Goal: Check status: Check status

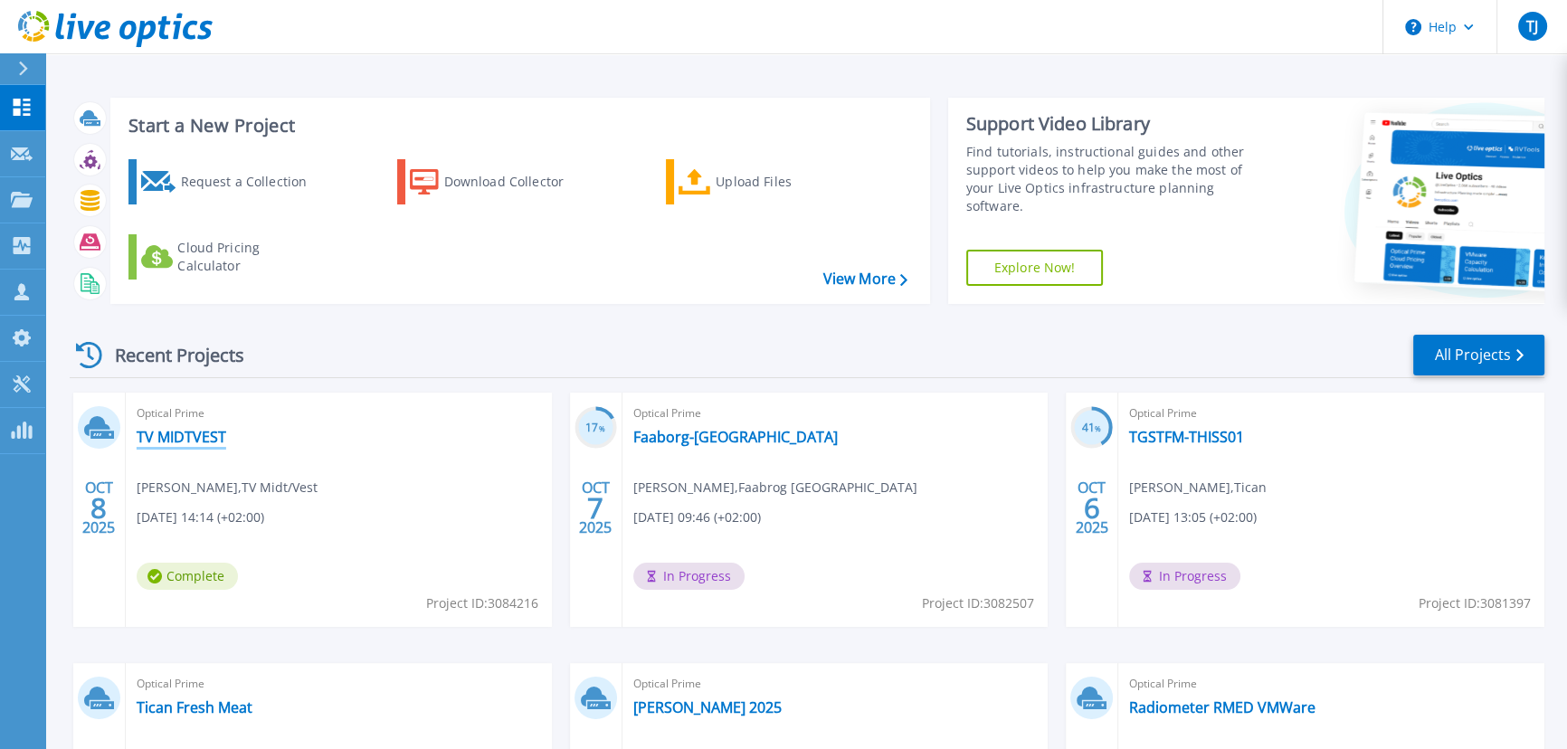
click at [181, 437] on link "TV MIDTVEST" at bounding box center [182, 437] width 90 height 18
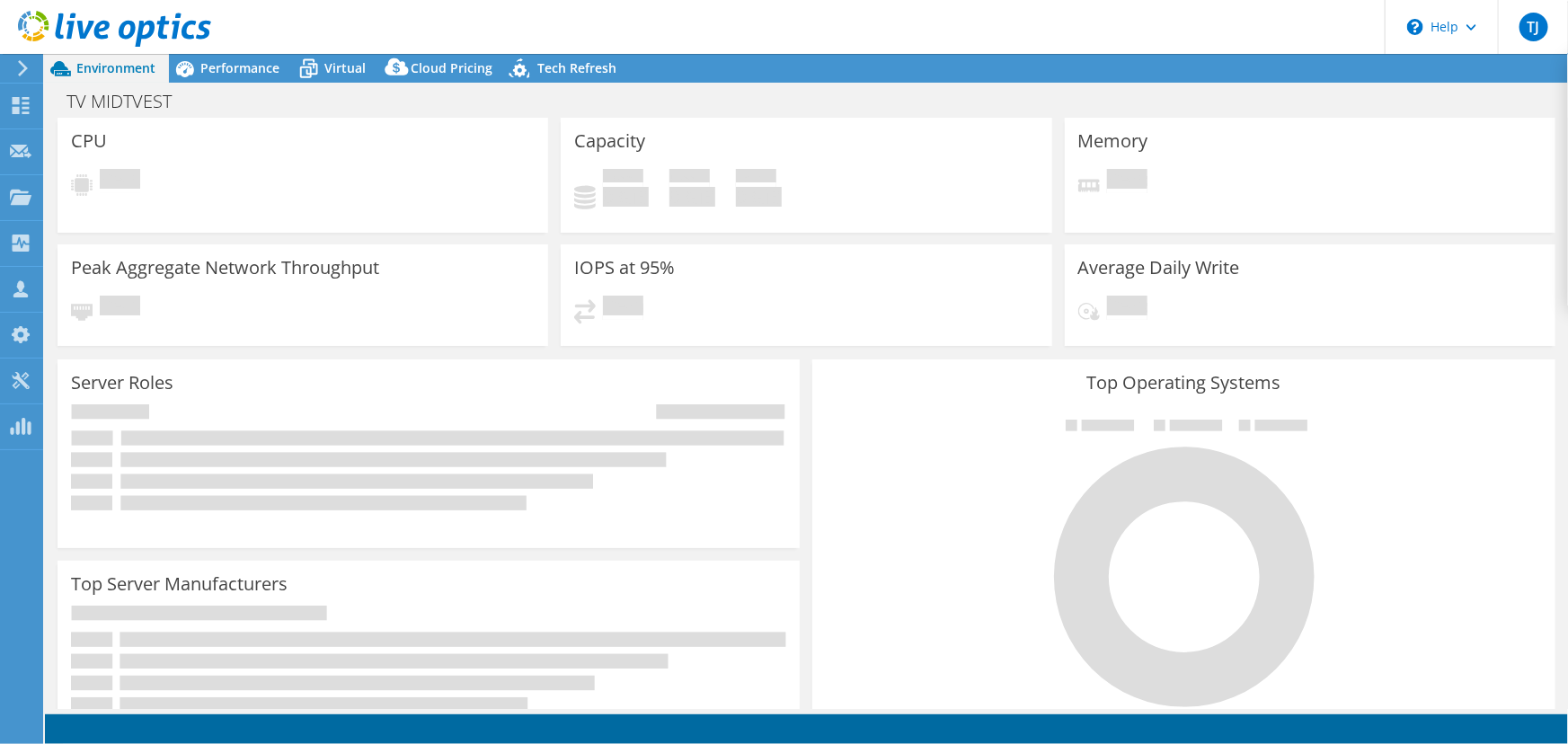
select select "USD"
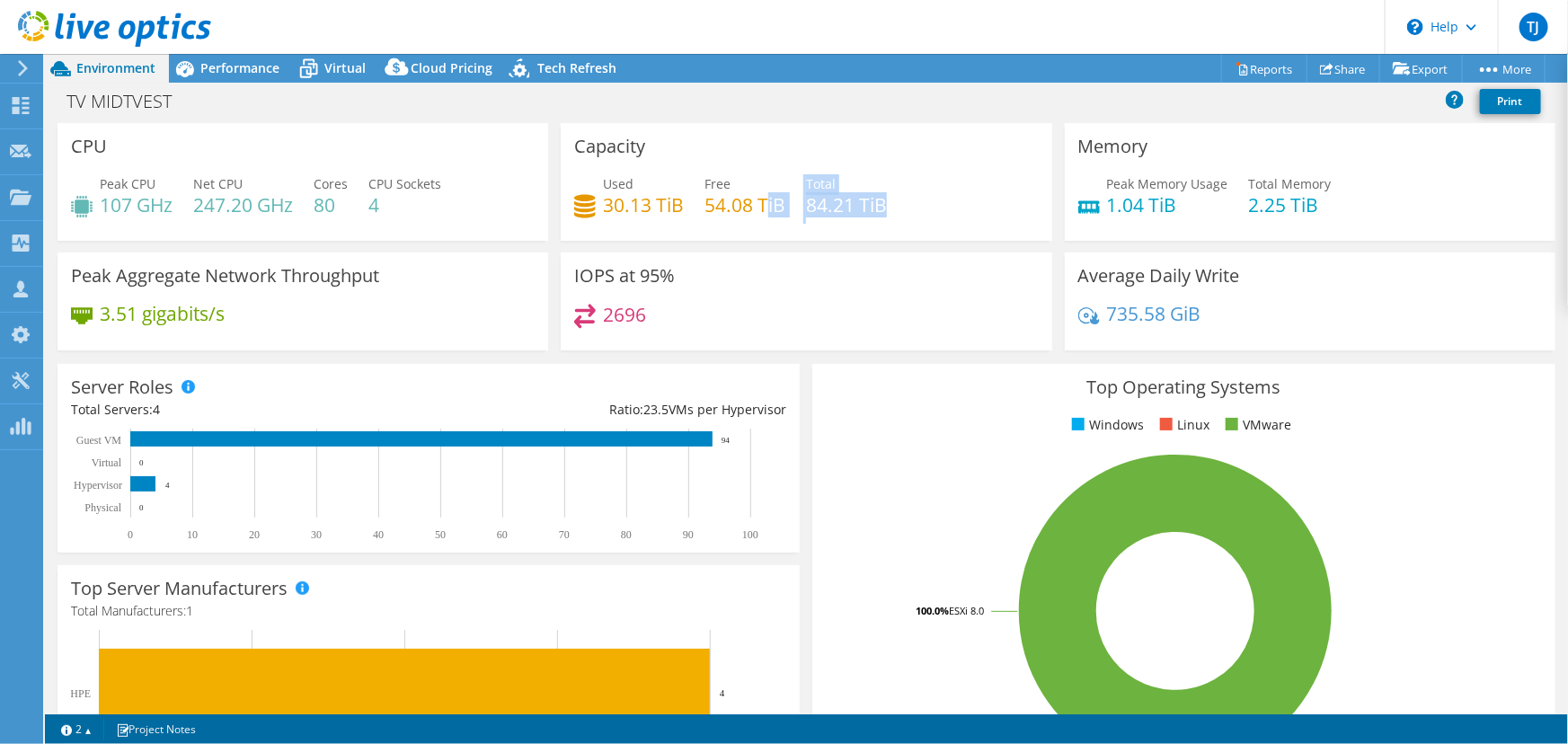
drag, startPoint x: 884, startPoint y: 206, endPoint x: 762, endPoint y: 213, distance: 122.2
click at [762, 213] on div "Used 30.13 TiB Free 54.08 TiB Total 84.21 TiB" at bounding box center [806, 203] width 464 height 59
drag, startPoint x: 1313, startPoint y: 206, endPoint x: 1113, endPoint y: 209, distance: 200.0
click at [1113, 209] on div "Peak Memory Usage 1.04 TiB Total Memory 2.25 TiB" at bounding box center [1310, 203] width 464 height 59
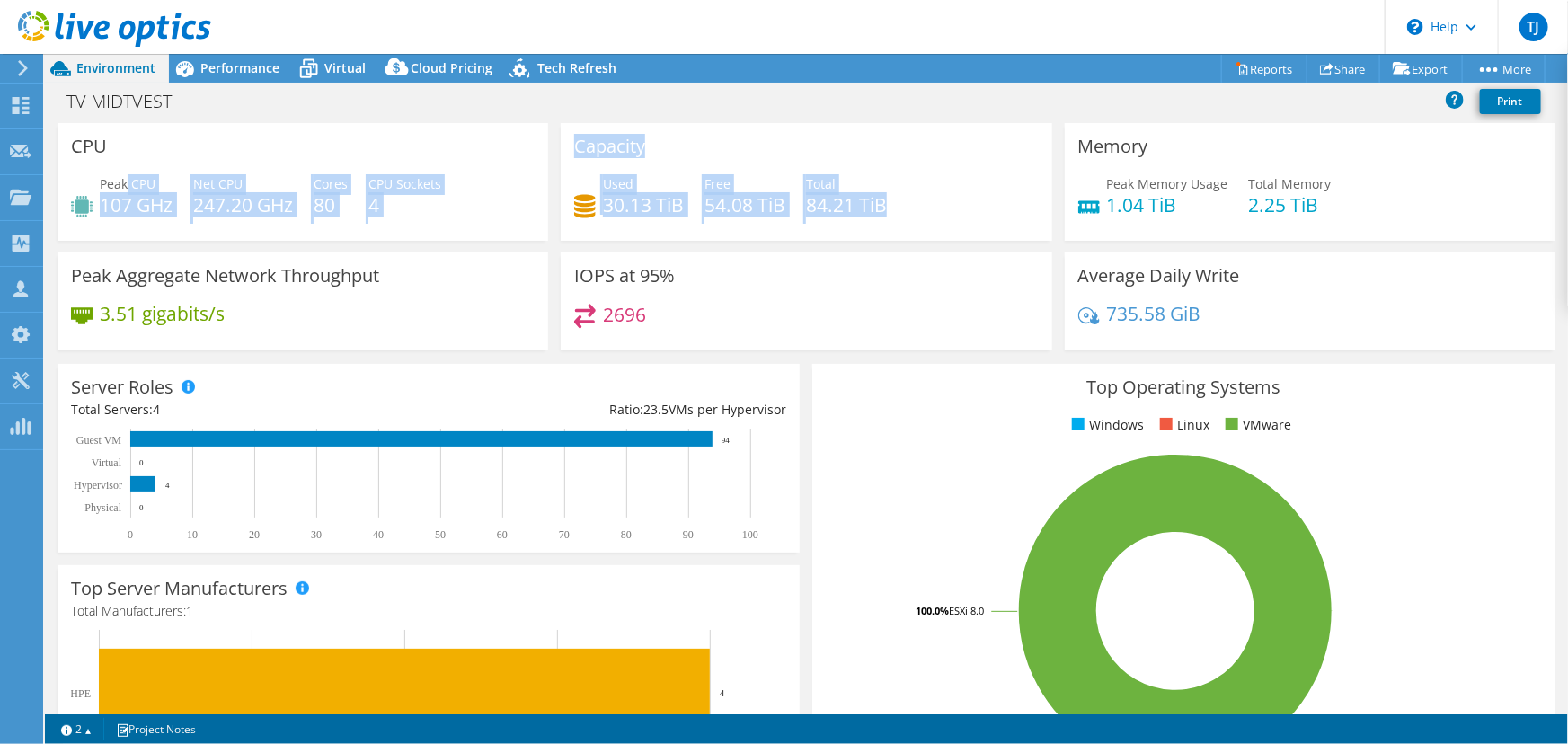
drag, startPoint x: 880, startPoint y: 207, endPoint x: 126, endPoint y: 179, distance: 754.5
click at [126, 179] on div "CPU Peak CPU 107 GHz Net CPU 247.20 GHz Cores 80 CPU Sockets 4 Capacity Used 30…" at bounding box center [807, 242] width 1511 height 239
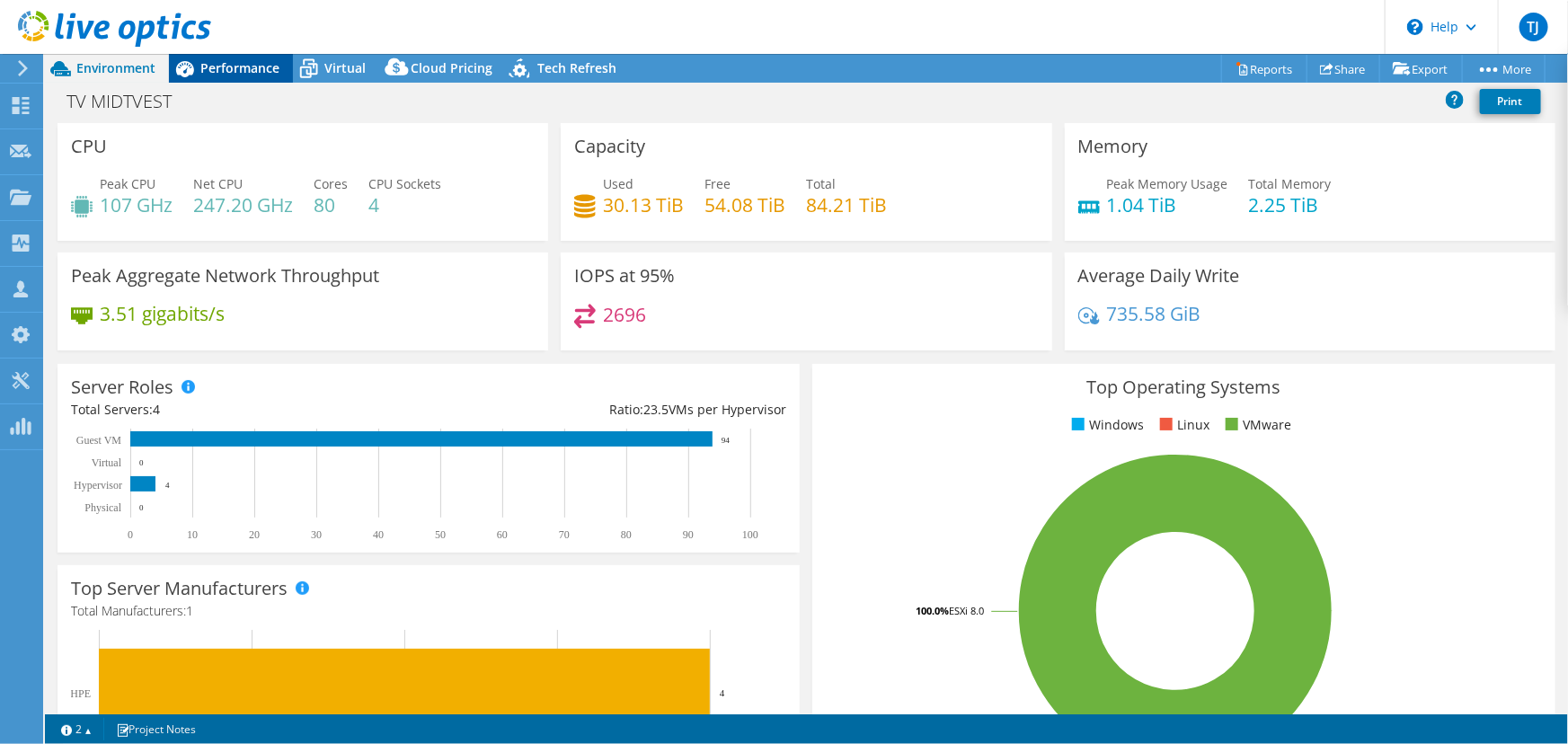
click at [212, 73] on span "Performance" at bounding box center [240, 68] width 79 height 17
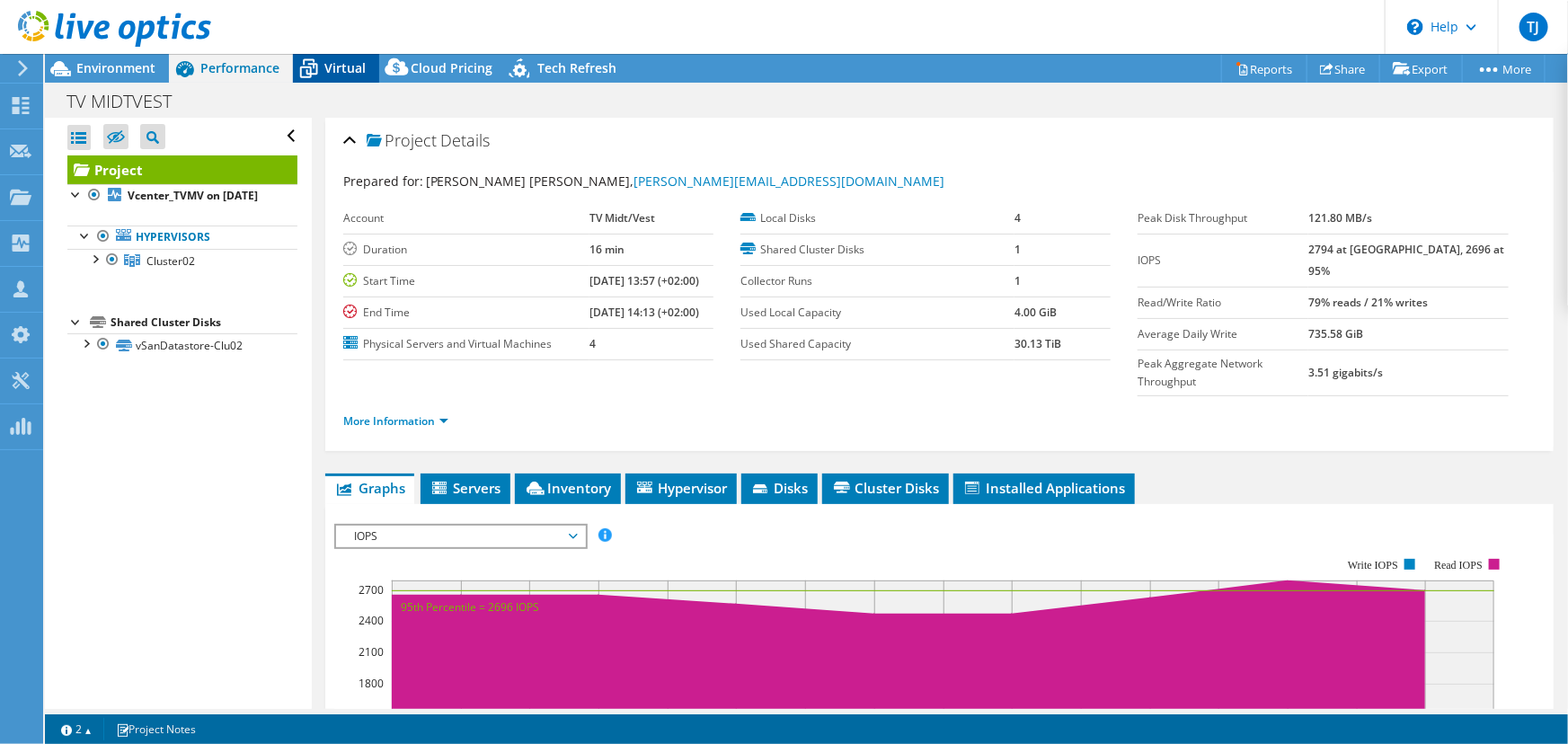
click at [325, 71] on span "Virtual" at bounding box center [346, 68] width 42 height 17
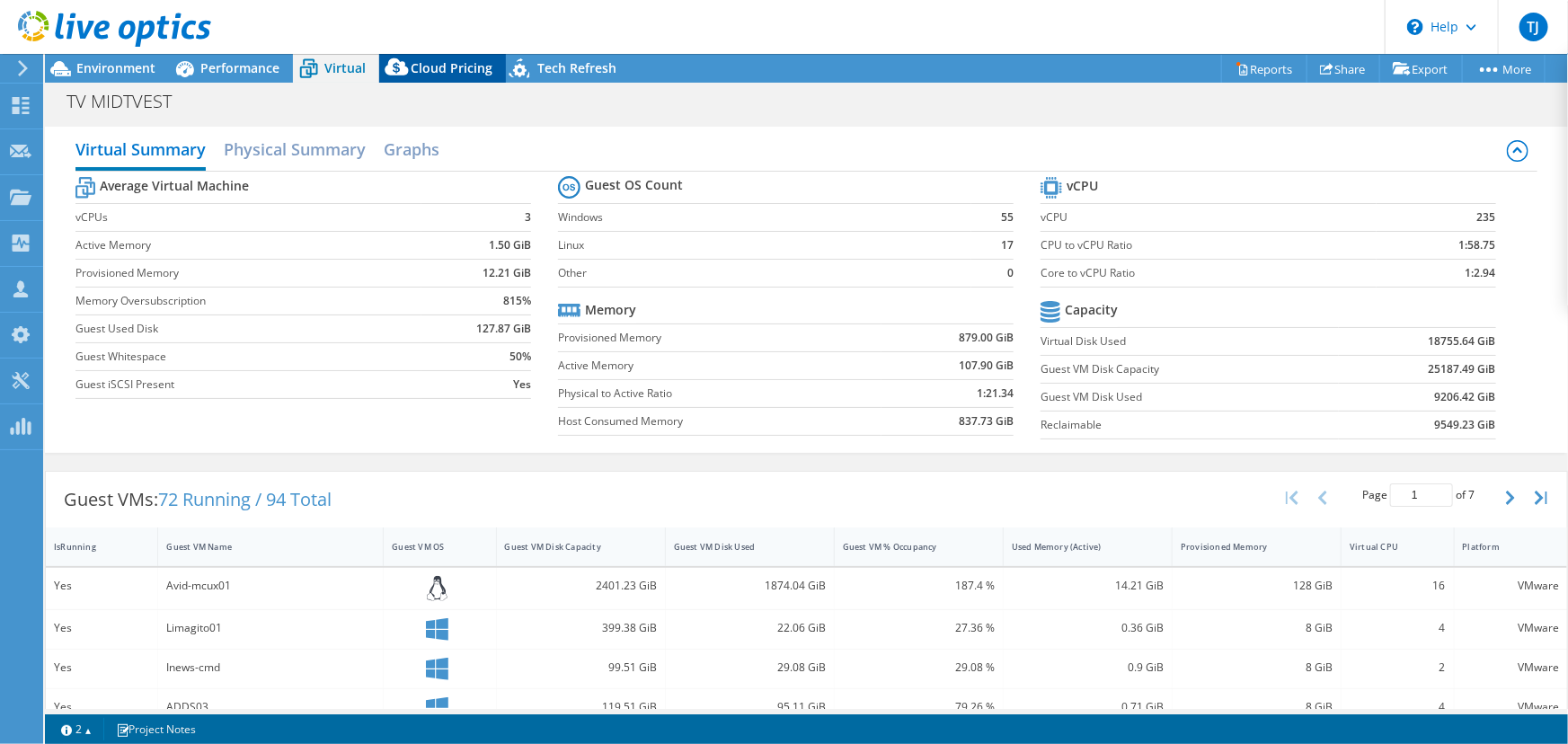
click at [458, 72] on span "Cloud Pricing" at bounding box center [451, 68] width 81 height 17
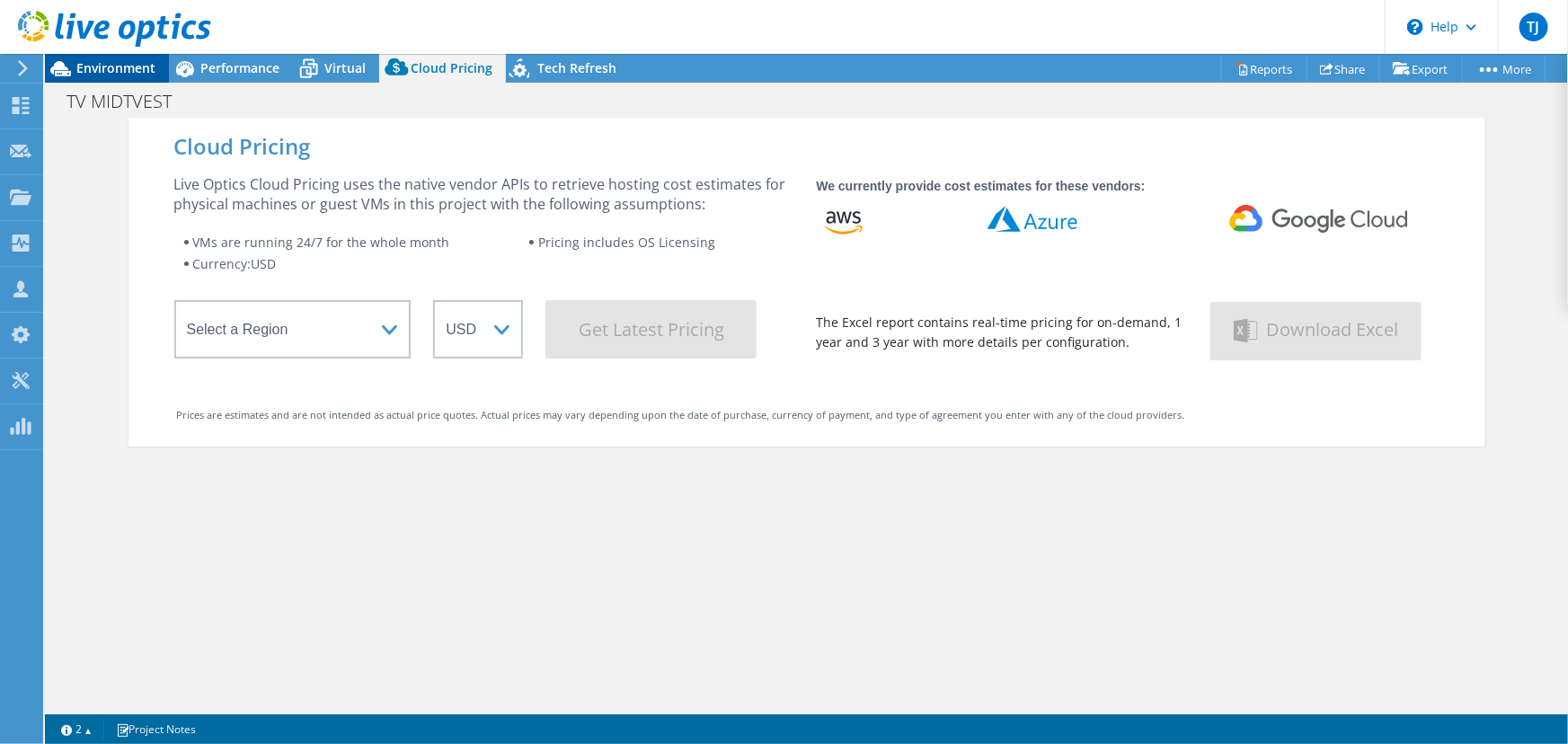
click at [128, 69] on span "Environment" at bounding box center [116, 68] width 79 height 17
